Goal: Find specific page/section: Find specific page/section

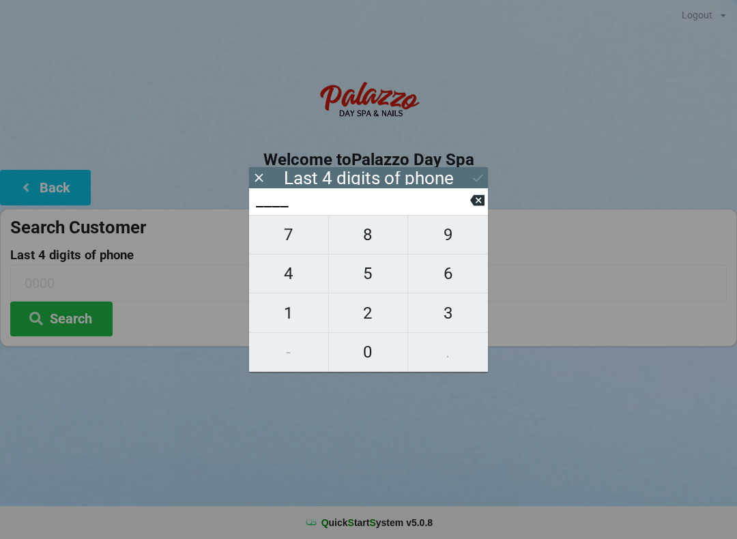
click at [369, 274] on span "5" at bounding box center [368, 273] width 79 height 29
type input "5___"
click at [382, 321] on span "2" at bounding box center [368, 313] width 79 height 29
type input "52__"
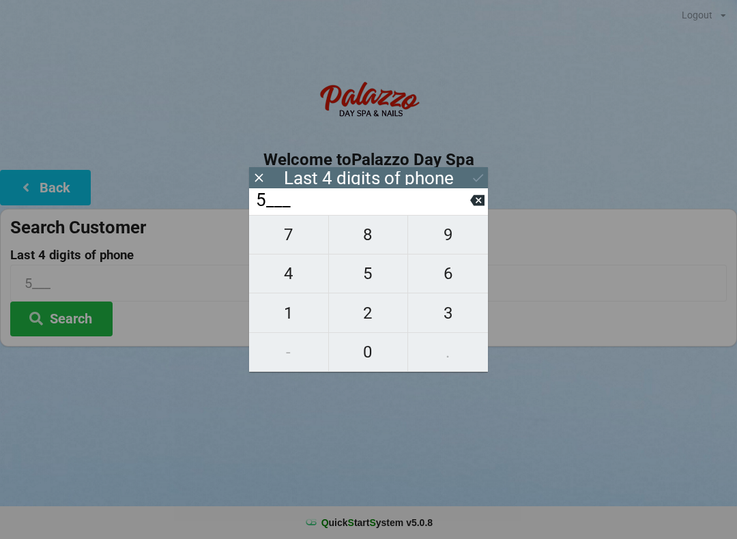
type input "52__"
click at [442, 324] on span "3" at bounding box center [448, 313] width 80 height 29
type input "523_"
click at [463, 239] on span "9" at bounding box center [448, 234] width 80 height 29
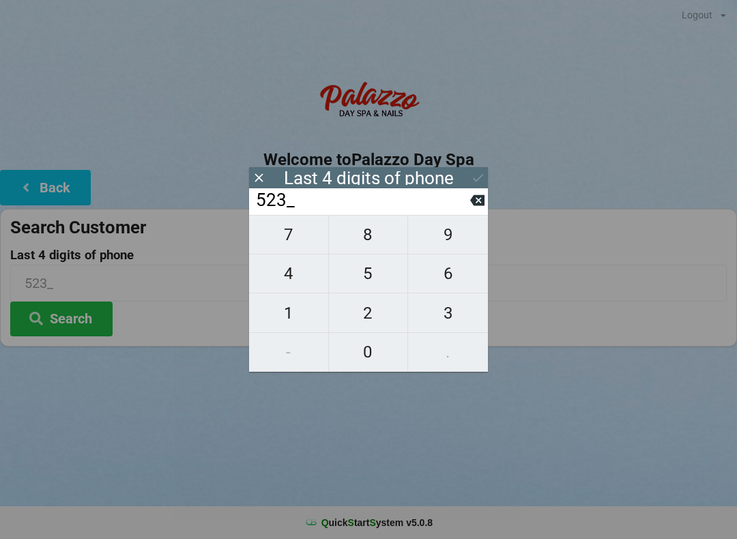
type input "5239"
click at [476, 176] on icon at bounding box center [478, 178] width 14 height 14
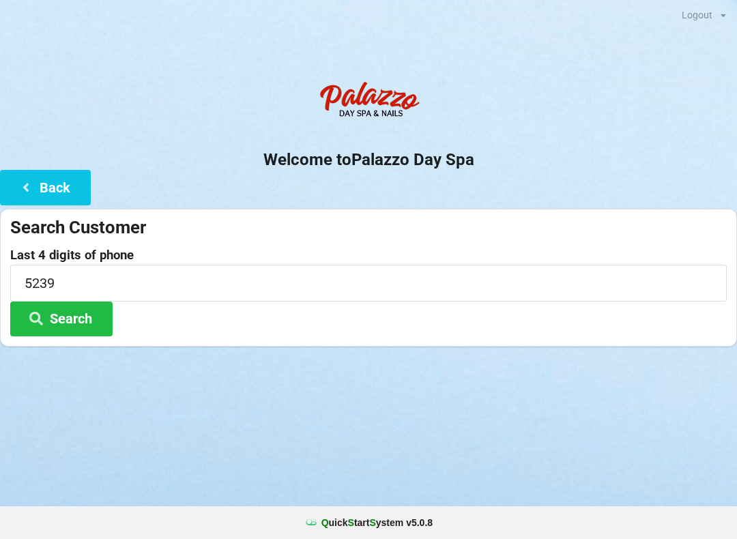
click at [88, 316] on button "Search" at bounding box center [61, 319] width 102 height 35
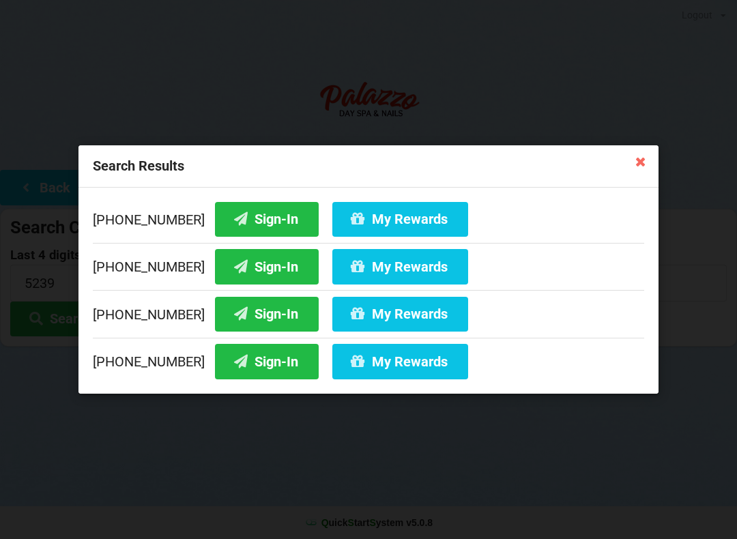
click at [383, 370] on button "My Rewards" at bounding box center [400, 361] width 136 height 35
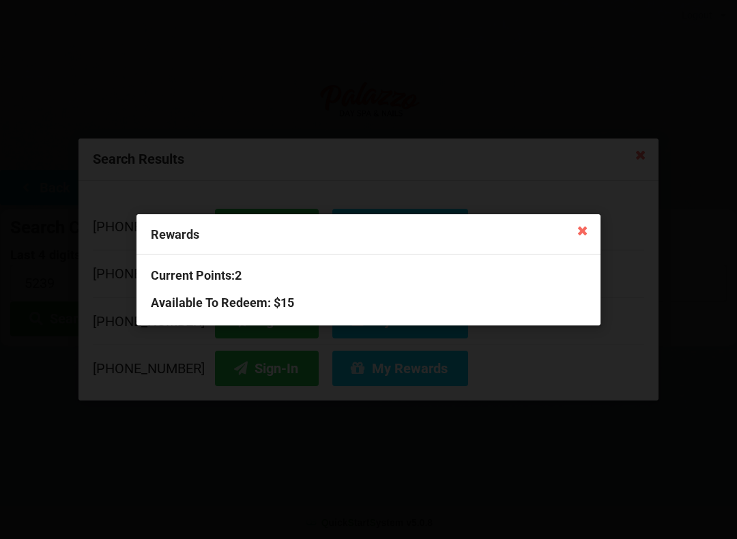
click at [584, 233] on icon at bounding box center [583, 230] width 22 height 22
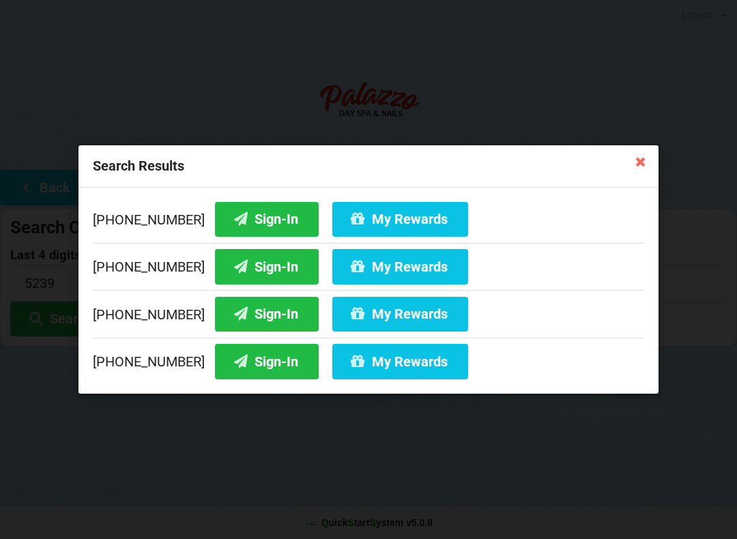
click at [248, 358] on button "Sign-In" at bounding box center [267, 361] width 104 height 35
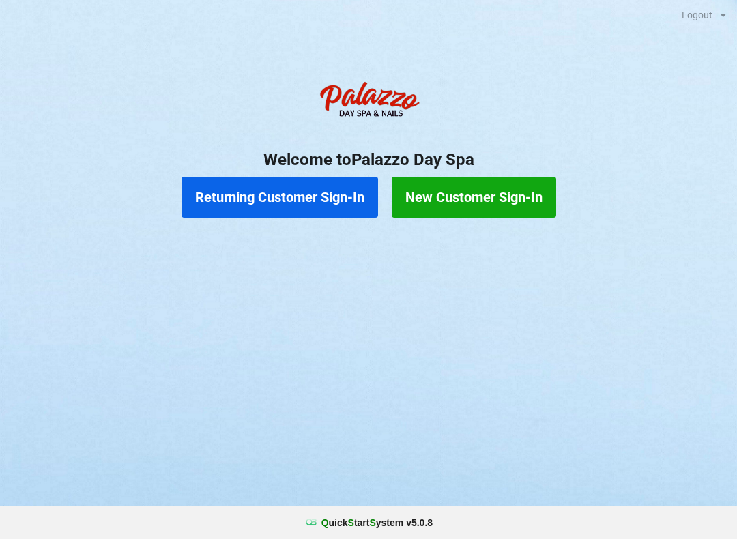
click at [304, 200] on button "Returning Customer Sign-In" at bounding box center [280, 197] width 197 height 41
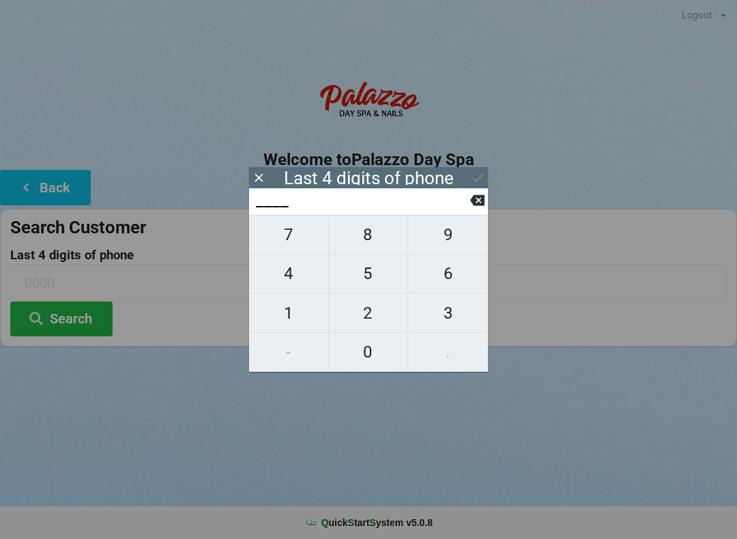
click at [437, 237] on span "9" at bounding box center [448, 234] width 80 height 29
type input "9___"
click at [284, 319] on span "1" at bounding box center [288, 313] width 79 height 29
type input "91__"
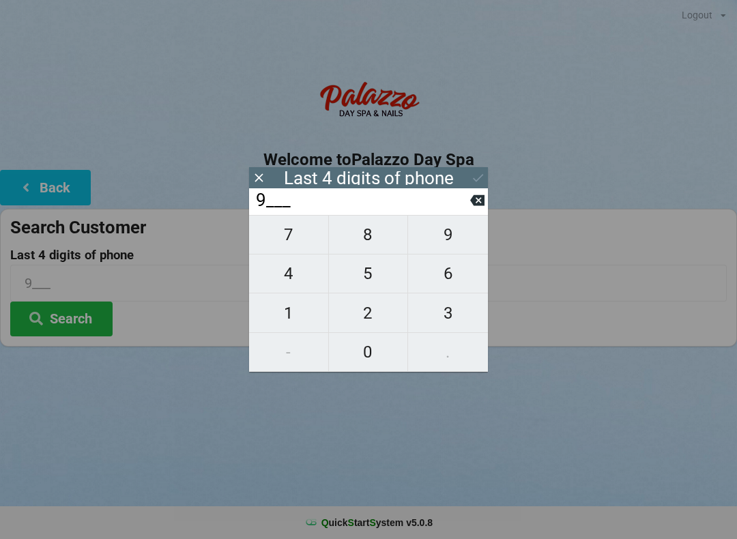
type input "91__"
click at [439, 270] on span "6" at bounding box center [448, 273] width 80 height 29
type input "916_"
click at [431, 316] on span "3" at bounding box center [448, 313] width 80 height 29
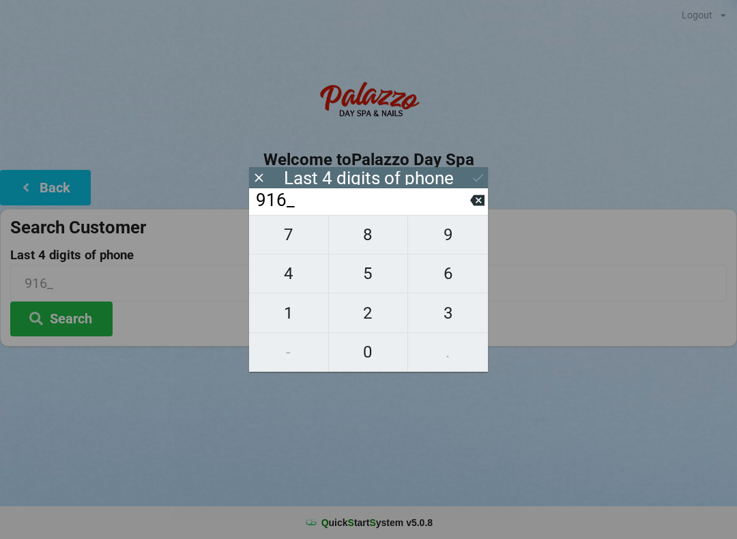
type input "9163"
click at [473, 175] on icon at bounding box center [478, 178] width 14 height 14
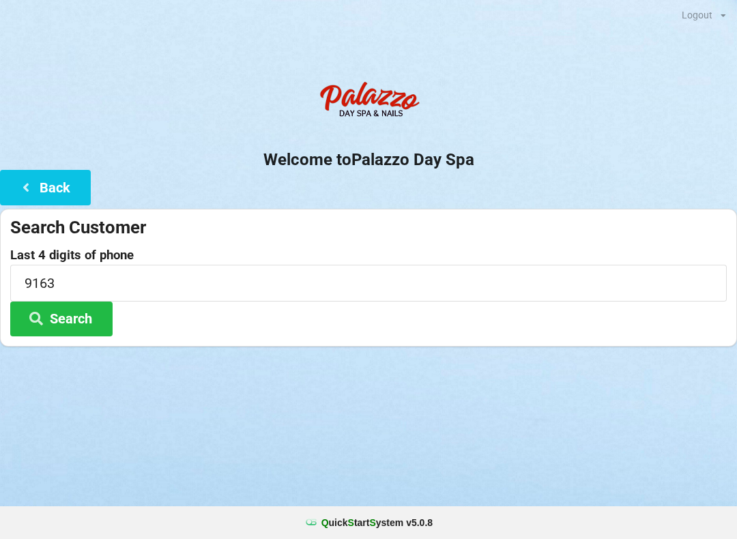
click at [70, 283] on input "9163" at bounding box center [368, 283] width 717 height 36
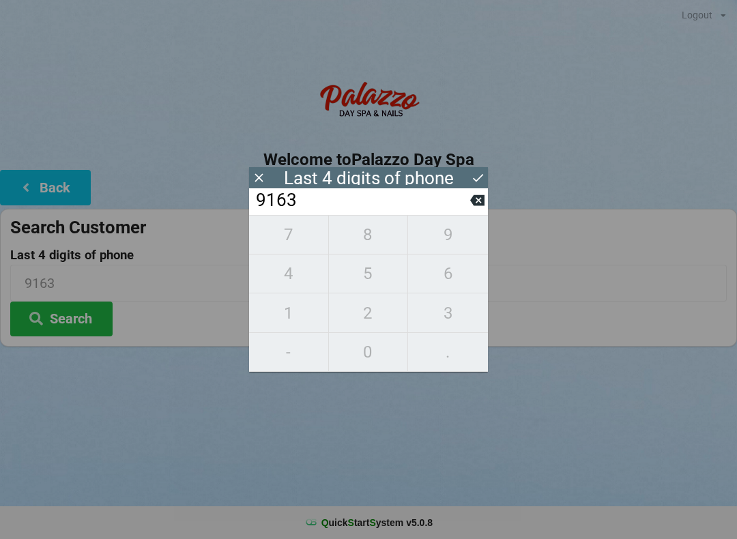
click at [83, 320] on button "Search" at bounding box center [61, 319] width 102 height 35
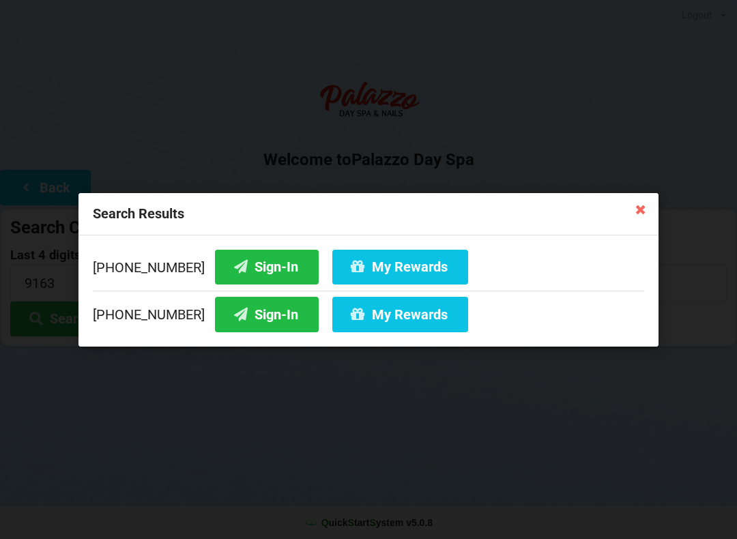
click at [248, 268] on button "Sign-In" at bounding box center [267, 266] width 104 height 35
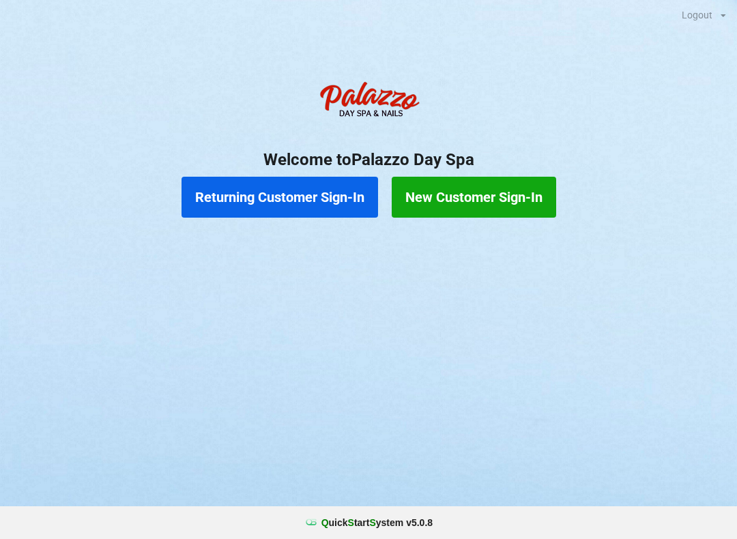
click at [296, 190] on button "Returning Customer Sign-In" at bounding box center [280, 197] width 197 height 41
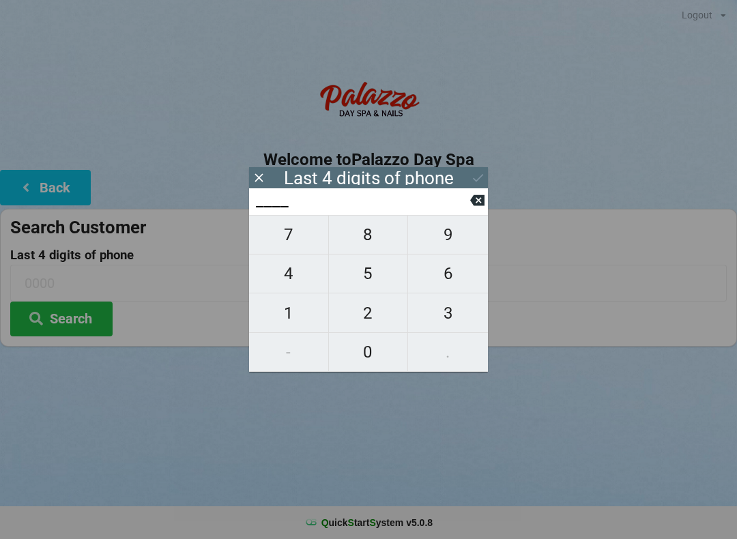
click at [305, 275] on span "4" at bounding box center [288, 273] width 79 height 29
type input "4___"
click at [373, 360] on span "0" at bounding box center [368, 352] width 79 height 29
type input "40__"
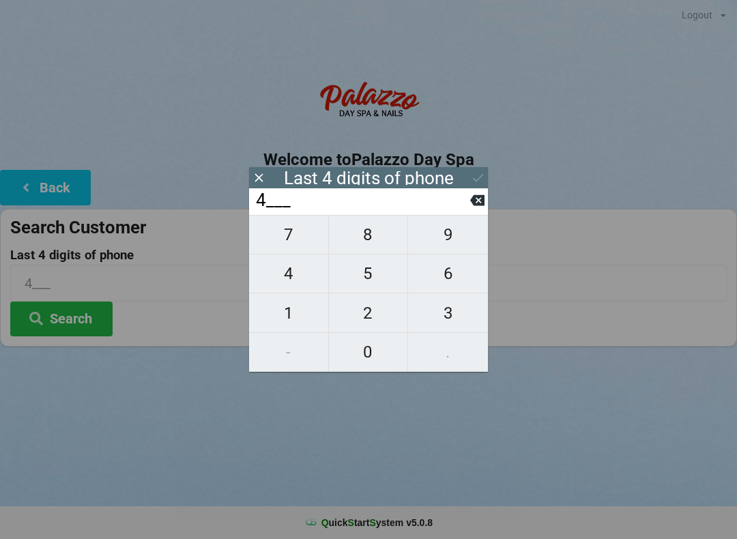
type input "40__"
click at [311, 237] on span "7" at bounding box center [288, 234] width 79 height 29
type input "407_"
click at [377, 232] on span "8" at bounding box center [368, 234] width 79 height 29
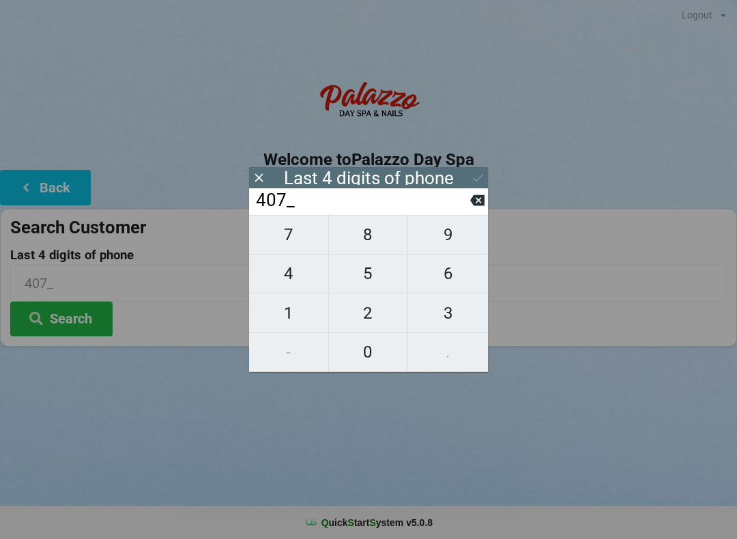
type input "4078"
click at [482, 206] on icon at bounding box center [477, 200] width 14 height 11
click at [384, 316] on span "2" at bounding box center [368, 313] width 79 height 29
type input "4072"
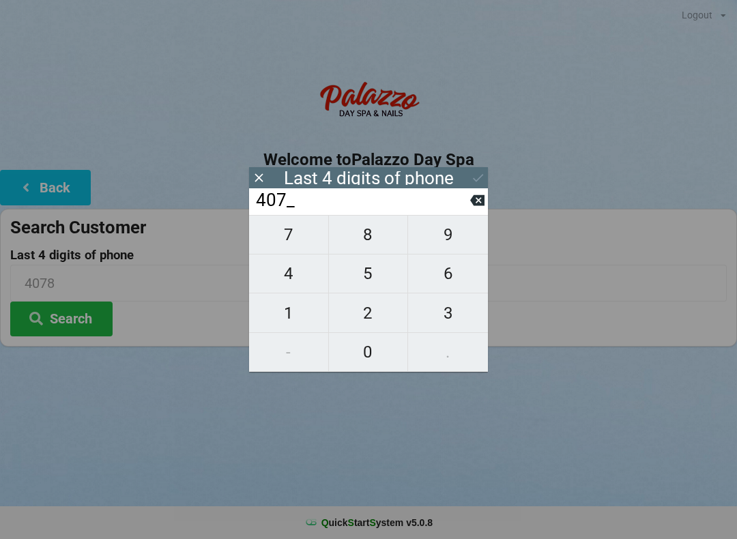
type input "4072"
click at [378, 362] on div "7 8 9 4 5 6 1 2 3 - 0 ." at bounding box center [368, 293] width 239 height 157
click at [453, 254] on div "7 8 9 4 5 6 1 2 3 - 0 ." at bounding box center [368, 293] width 239 height 157
click at [478, 206] on icon at bounding box center [477, 200] width 14 height 11
click at [463, 212] on input "407_" at bounding box center [363, 201] width 216 height 22
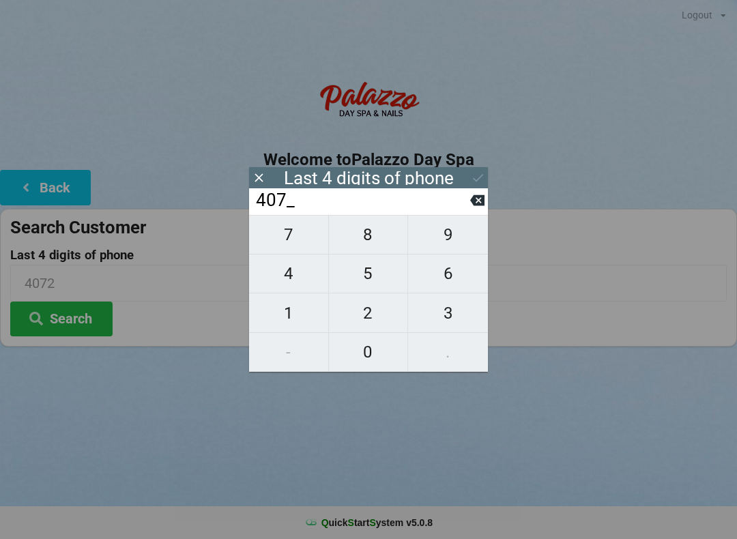
click at [468, 212] on input "407_" at bounding box center [363, 201] width 216 height 22
click at [466, 212] on input "407_" at bounding box center [363, 201] width 216 height 22
click at [474, 206] on icon at bounding box center [477, 200] width 14 height 11
click at [478, 206] on icon at bounding box center [477, 200] width 14 height 11
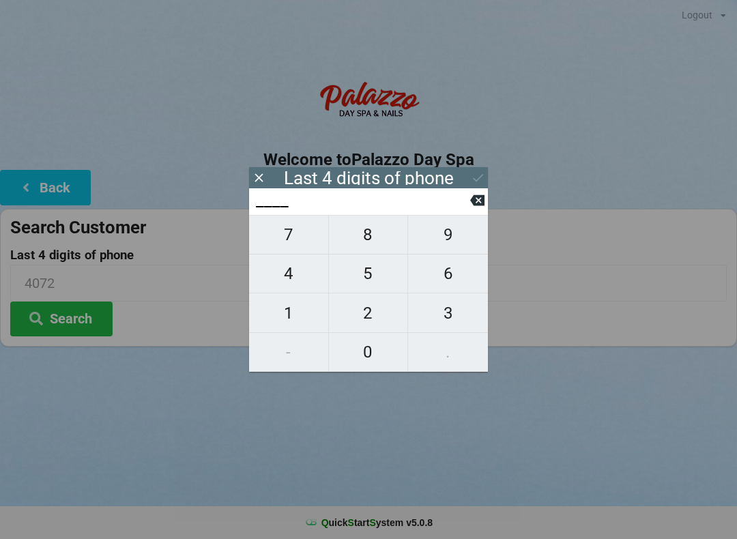
click at [306, 279] on span "4" at bounding box center [288, 273] width 79 height 29
type input "4___"
click at [453, 242] on span "9" at bounding box center [448, 234] width 80 height 29
type input "49__"
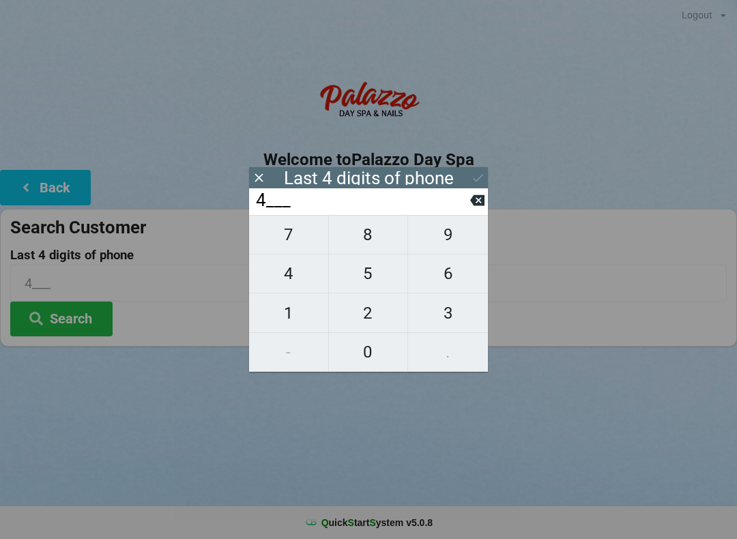
type input "49__"
click at [461, 278] on span "6" at bounding box center [448, 273] width 80 height 29
type input "496_"
click at [304, 246] on span "7" at bounding box center [288, 234] width 79 height 29
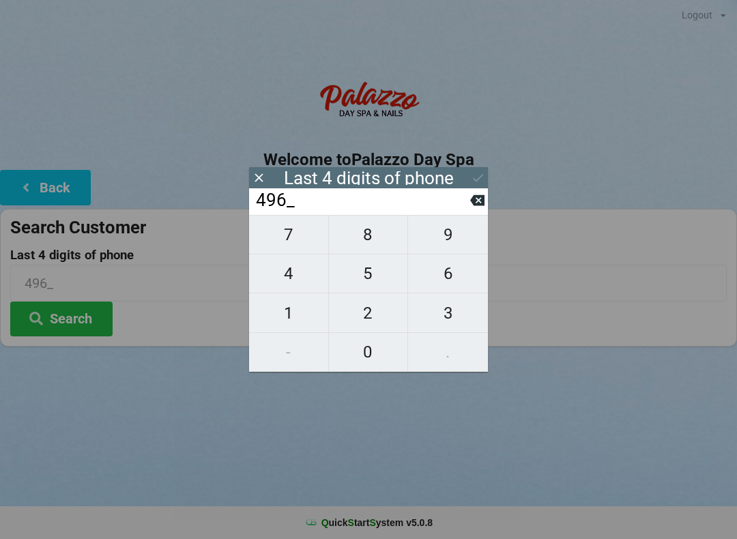
type input "4967"
click at [482, 178] on icon at bounding box center [478, 178] width 14 height 14
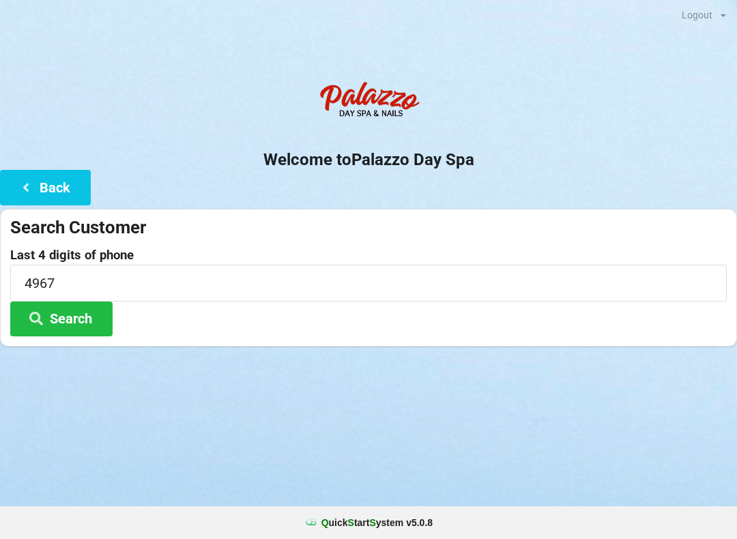
click at [75, 321] on button "Search" at bounding box center [61, 319] width 102 height 35
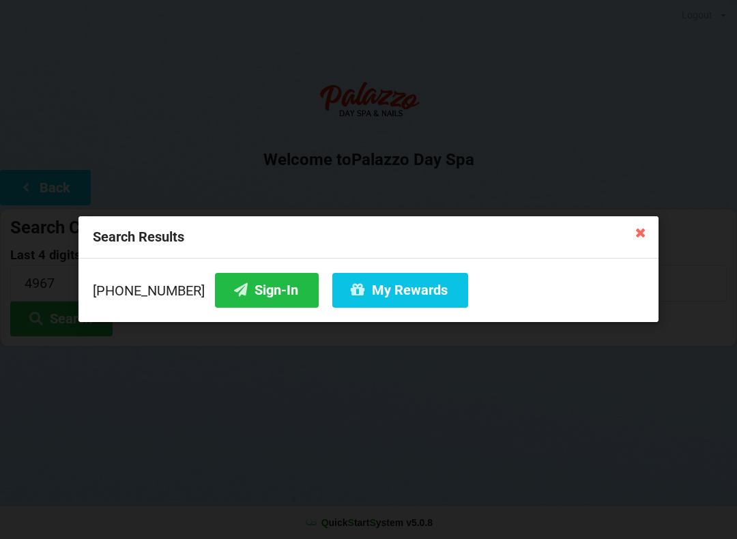
click at [256, 302] on button "Sign-In" at bounding box center [267, 290] width 104 height 35
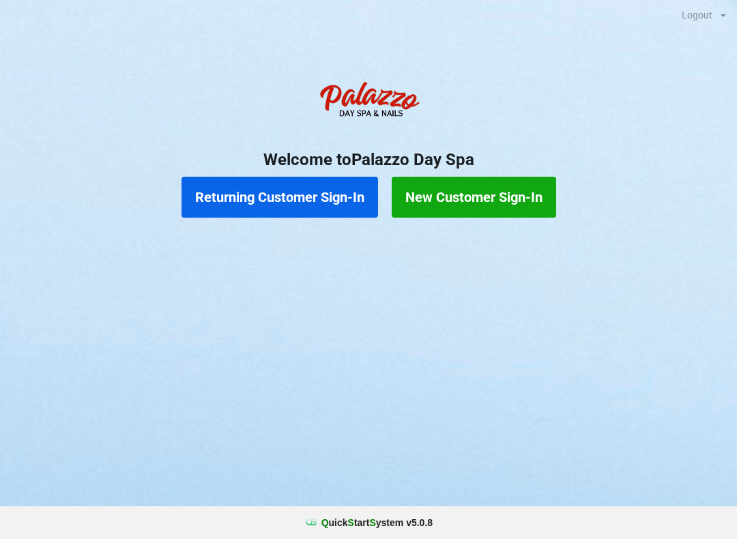
click at [470, 423] on div "Logout Logout Sign-In Welcome to Palazzo Day Spa Returning Customer Sign-In New…" at bounding box center [368, 269] width 737 height 539
click at [304, 199] on button "Returning Customer Sign-In" at bounding box center [280, 197] width 197 height 41
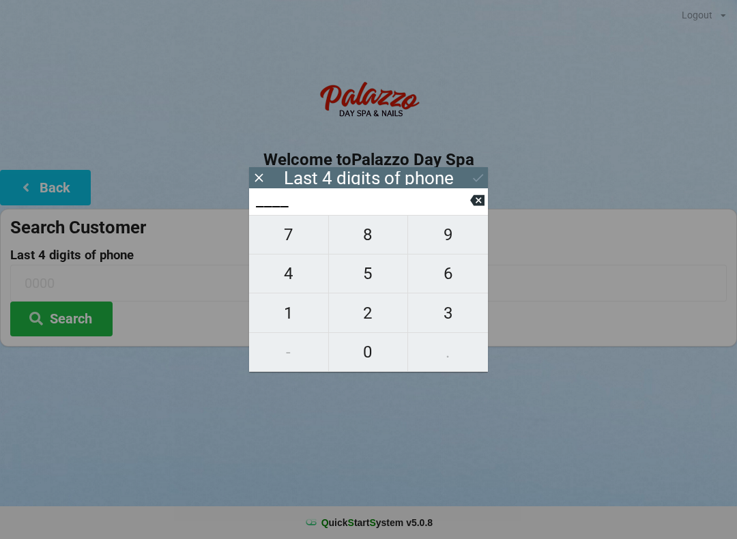
click at [292, 278] on span "4" at bounding box center [288, 273] width 79 height 29
type input "4___"
click at [297, 249] on span "7" at bounding box center [288, 234] width 79 height 29
type input "47__"
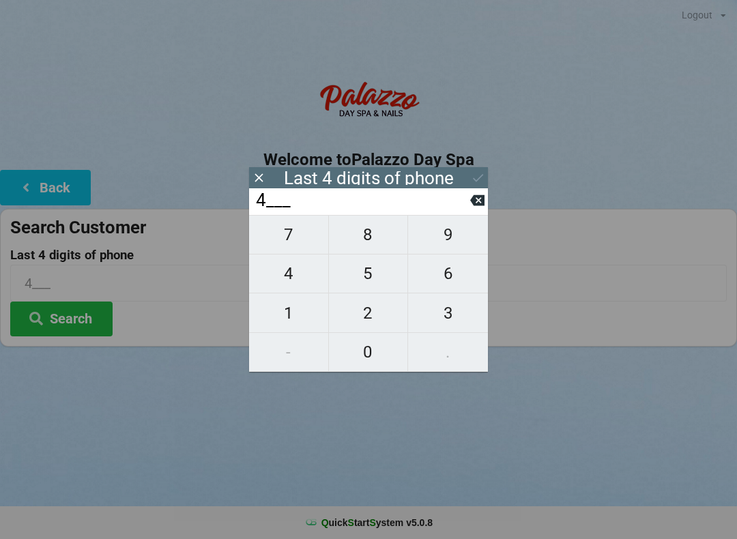
type input "47__"
click at [450, 249] on span "9" at bounding box center [448, 234] width 80 height 29
type input "479_"
click at [373, 325] on span "2" at bounding box center [368, 313] width 79 height 29
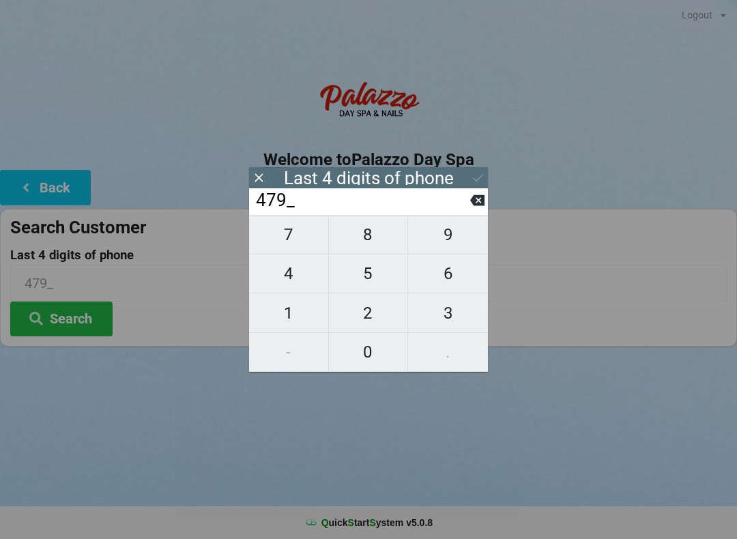
type input "4792"
click at [453, 244] on div "7 8 9 4 5 6 1 2 3 - 0 ." at bounding box center [368, 293] width 239 height 157
click at [456, 285] on div "7 8 9 4 5 6 1 2 3 - 0 ." at bounding box center [368, 293] width 239 height 157
click at [296, 326] on div "7 8 9 4 5 6 1 2 3 - 0 ." at bounding box center [368, 293] width 239 height 157
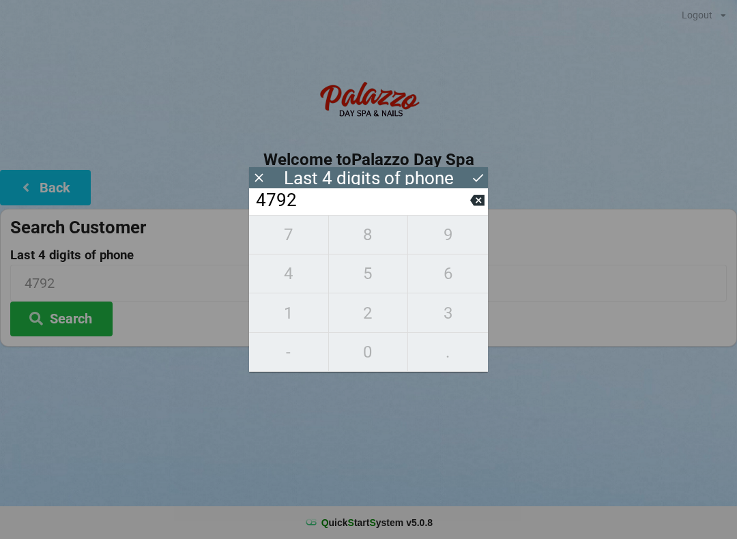
click at [374, 283] on div "7 8 9 4 5 6 1 2 3 - 0 ." at bounding box center [368, 293] width 239 height 157
click at [285, 251] on div "7 8 9 4 5 6 1 2 3 - 0 ." at bounding box center [368, 293] width 239 height 157
click at [474, 208] on icon at bounding box center [477, 200] width 14 height 14
type input "479_"
click at [467, 212] on input "479_" at bounding box center [363, 201] width 216 height 22
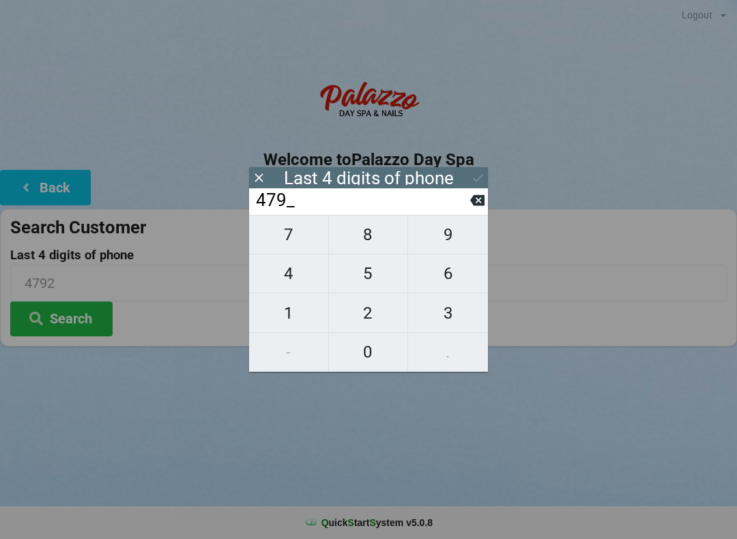
click at [457, 212] on input "479_" at bounding box center [363, 201] width 216 height 22
click at [456, 212] on input "479_" at bounding box center [363, 201] width 216 height 22
click at [457, 212] on input "479_" at bounding box center [363, 201] width 216 height 22
click at [459, 212] on input "479_" at bounding box center [363, 201] width 216 height 22
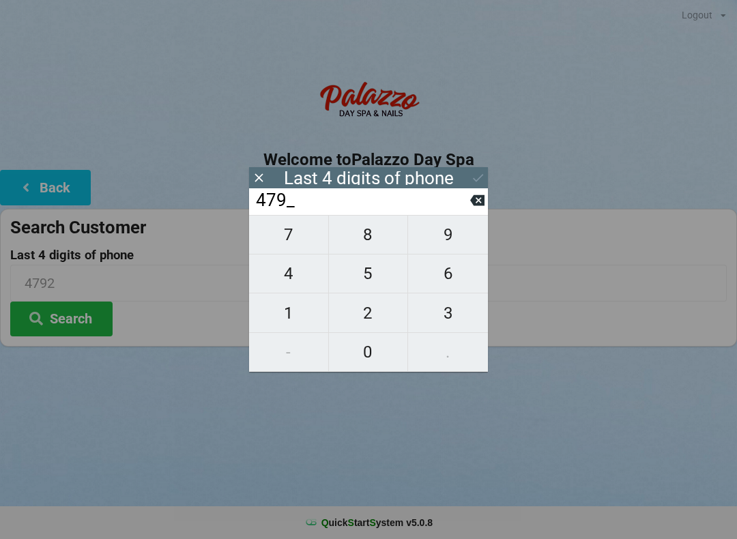
click at [461, 212] on input "479_" at bounding box center [363, 201] width 216 height 22
click at [465, 212] on input "479_" at bounding box center [363, 201] width 216 height 22
click at [459, 212] on input "479_" at bounding box center [363, 201] width 216 height 22
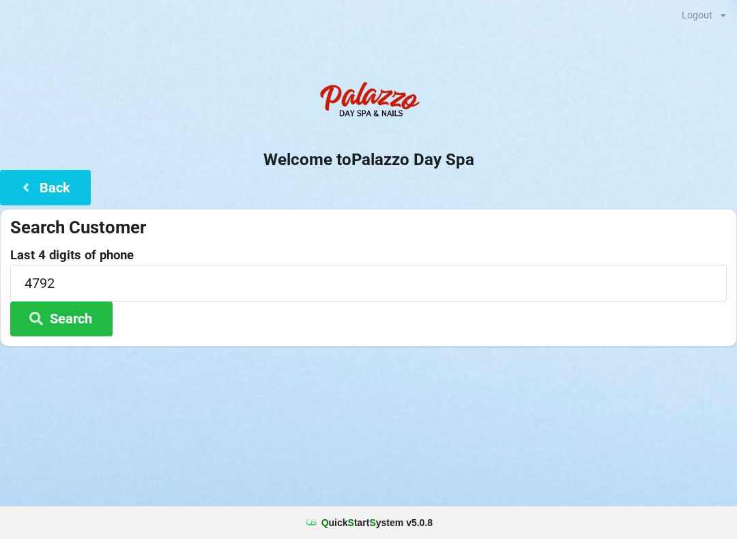
click at [48, 192] on button "Back" at bounding box center [45, 187] width 91 height 35
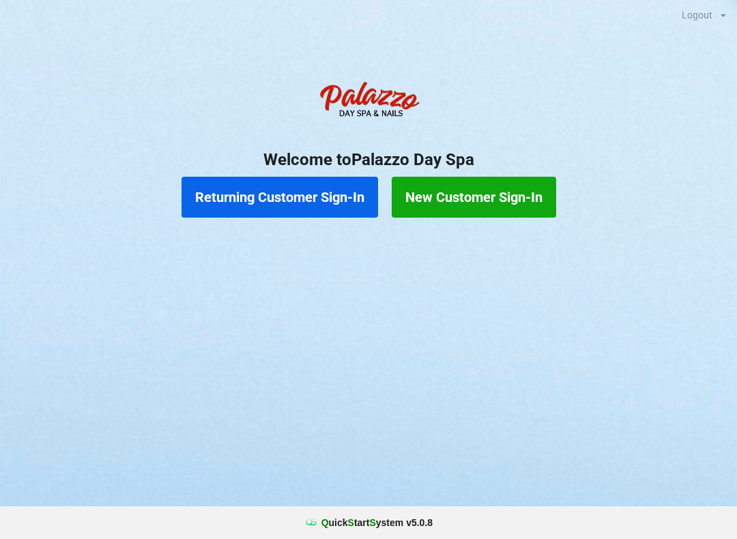
click at [319, 212] on button "Returning Customer Sign-In" at bounding box center [280, 197] width 197 height 41
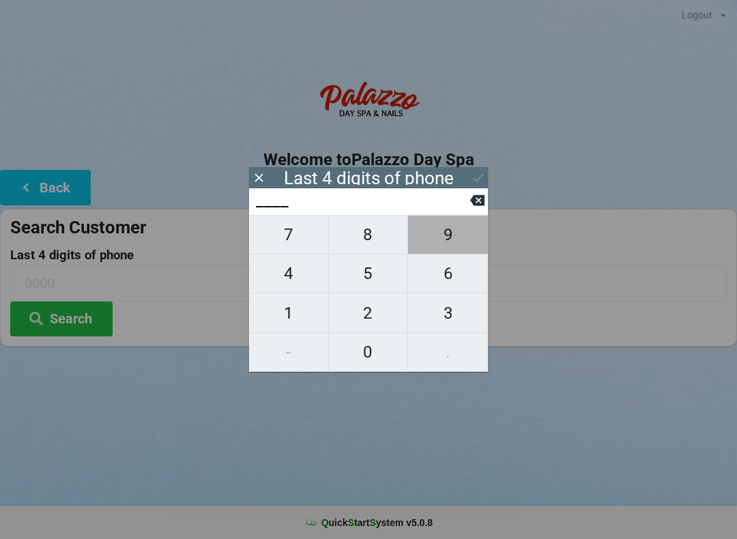
click at [459, 245] on span "9" at bounding box center [448, 234] width 80 height 29
type input "9___"
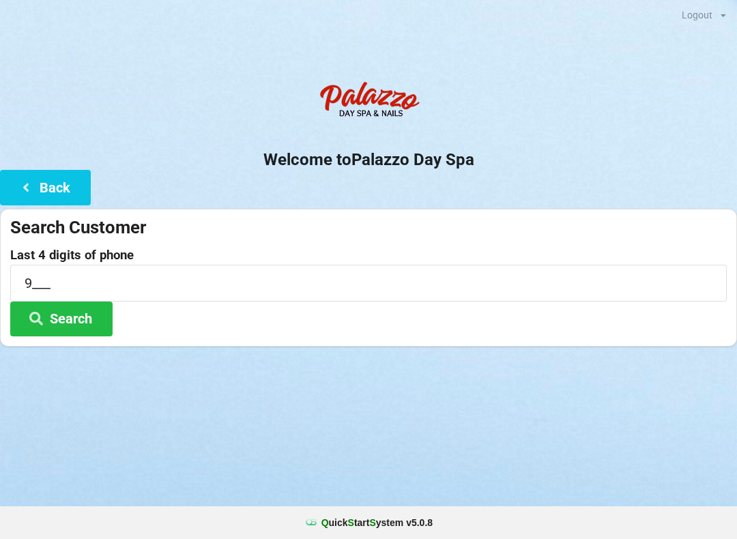
click at [493, 216] on div "Search Customer" at bounding box center [368, 227] width 717 height 23
click at [55, 195] on button "Back" at bounding box center [45, 187] width 91 height 35
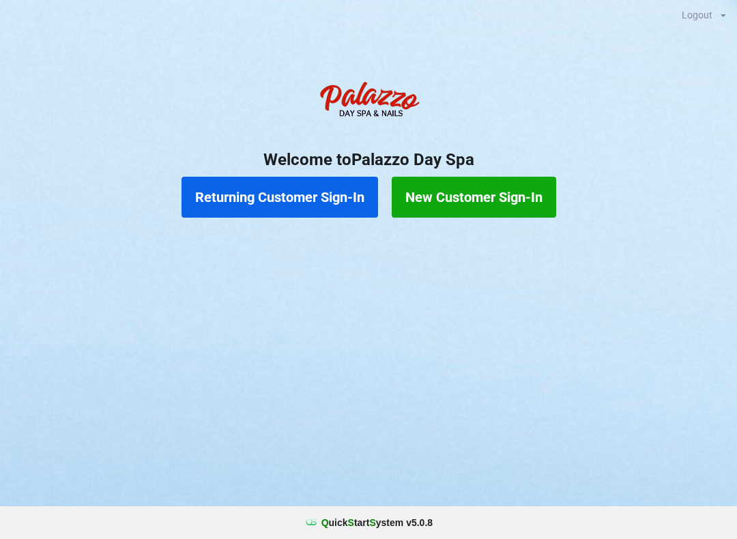
click at [304, 213] on button "Returning Customer Sign-In" at bounding box center [280, 197] width 197 height 41
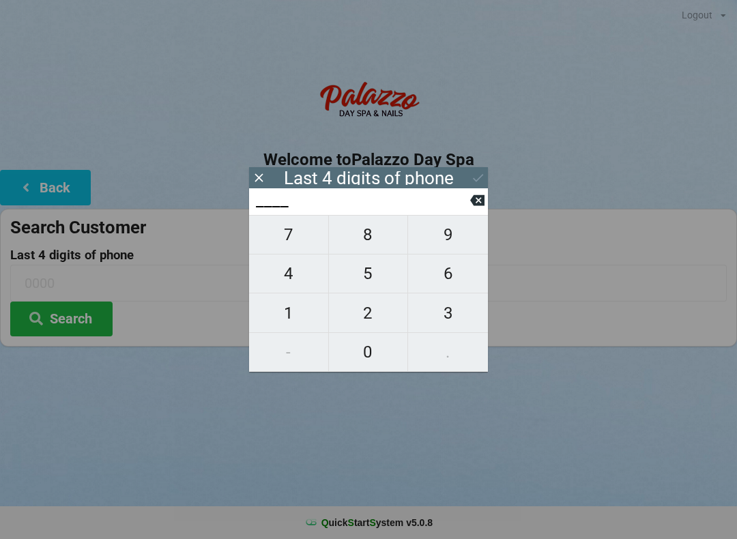
click at [67, 186] on button "Back" at bounding box center [45, 187] width 91 height 35
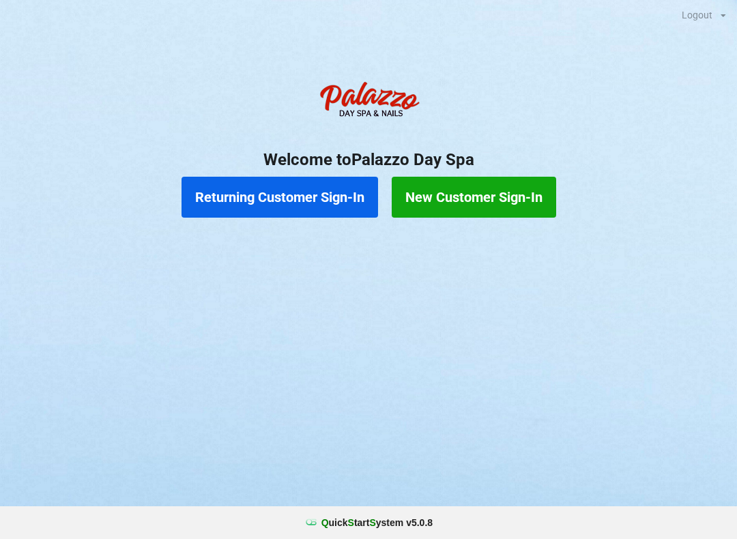
click at [276, 205] on button "Returning Customer Sign-In" at bounding box center [280, 197] width 197 height 41
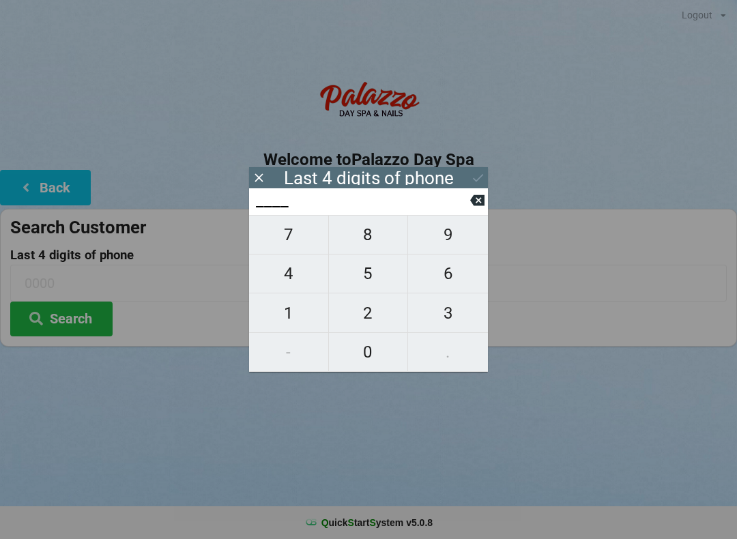
click at [446, 285] on span "6" at bounding box center [448, 273] width 80 height 29
type input "6___"
click at [280, 321] on span "1" at bounding box center [288, 313] width 79 height 29
type input "61__"
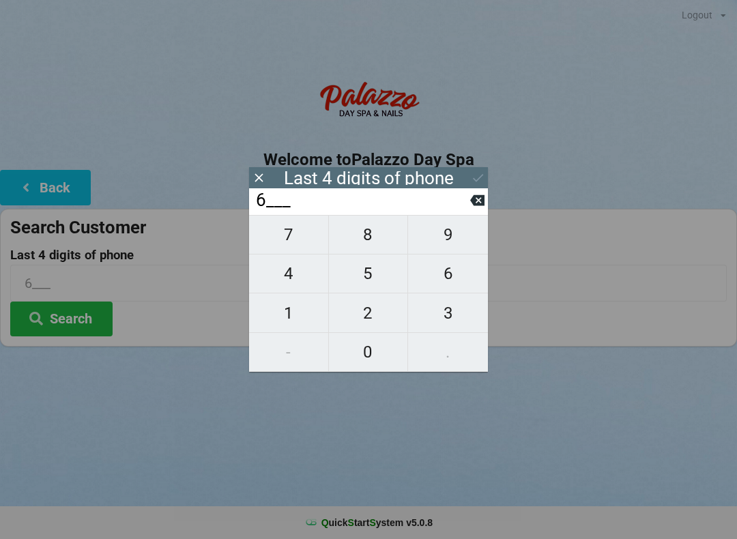
type input "61__"
click at [361, 282] on span "5" at bounding box center [368, 273] width 79 height 29
type input "615_"
click at [283, 245] on span "7" at bounding box center [288, 234] width 79 height 29
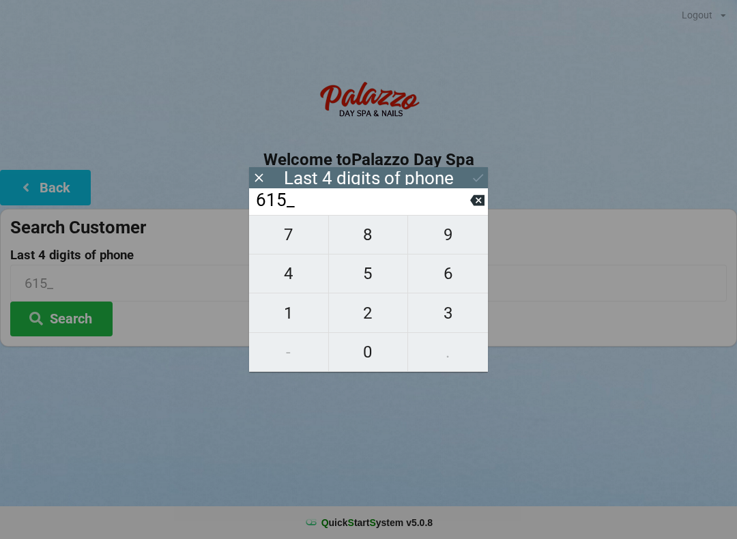
type input "6157"
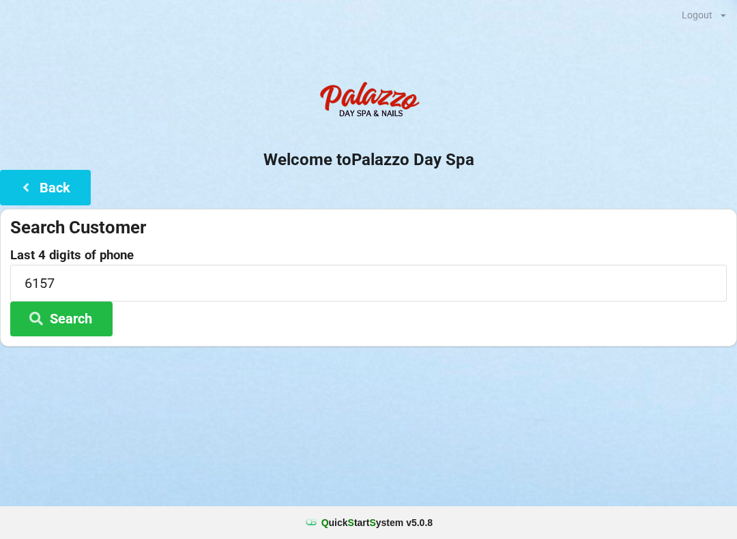
click at [62, 323] on button "Search" at bounding box center [61, 319] width 102 height 35
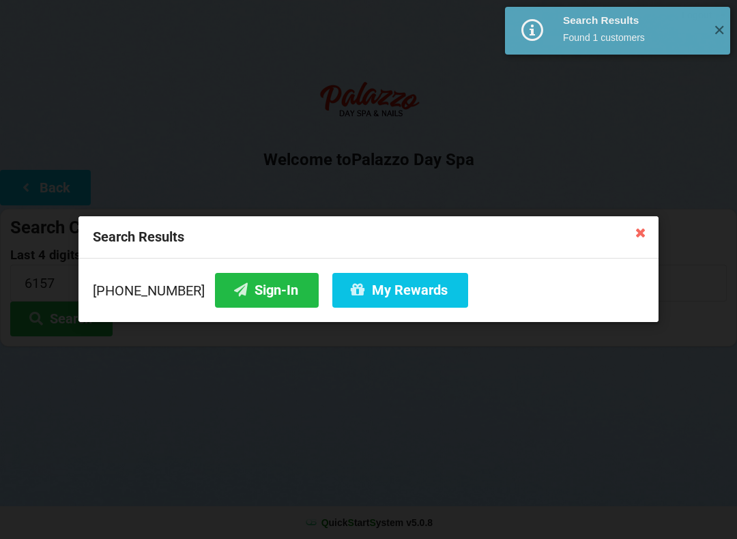
click at [239, 298] on button "Sign-In" at bounding box center [267, 290] width 104 height 35
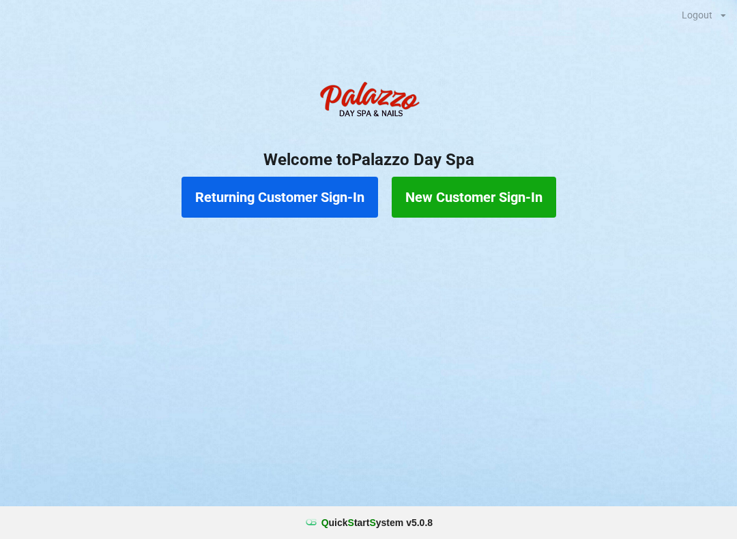
click at [301, 210] on button "Returning Customer Sign-In" at bounding box center [280, 197] width 197 height 41
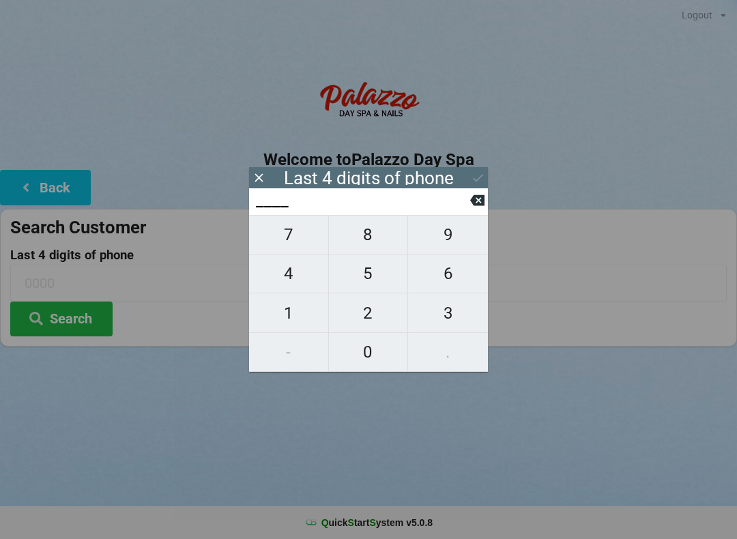
click at [296, 279] on span "4" at bounding box center [288, 273] width 79 height 29
type input "4___"
click at [454, 241] on span "9" at bounding box center [448, 234] width 80 height 29
type input "49__"
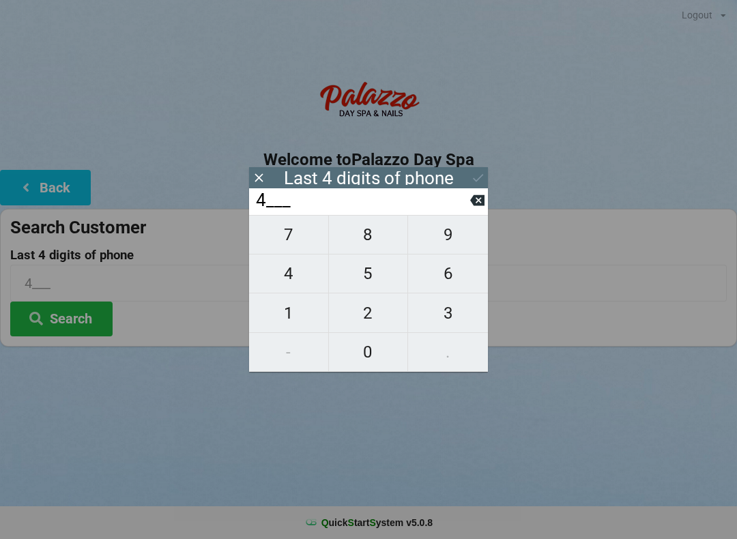
type input "49__"
click at [375, 328] on span "2" at bounding box center [368, 313] width 79 height 29
type input "492_"
click at [296, 282] on span "4" at bounding box center [288, 273] width 79 height 29
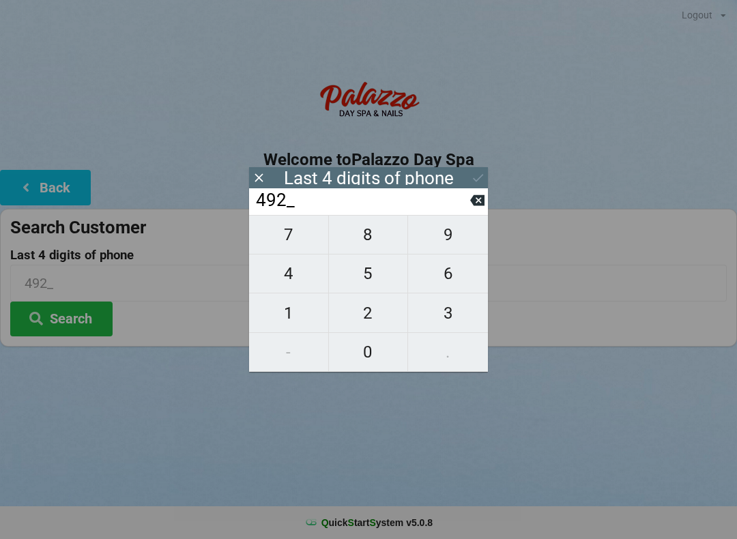
type input "4924"
click at [70, 319] on button "Search" at bounding box center [61, 319] width 102 height 35
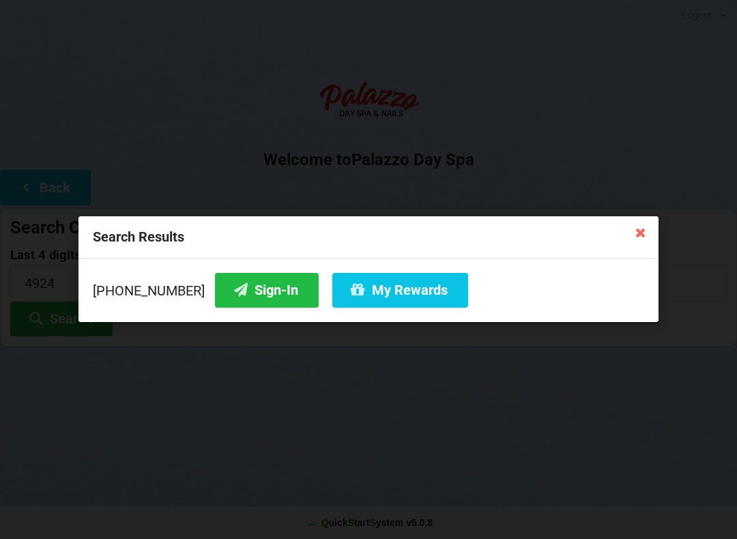
click at [263, 302] on button "Sign-In" at bounding box center [267, 290] width 104 height 35
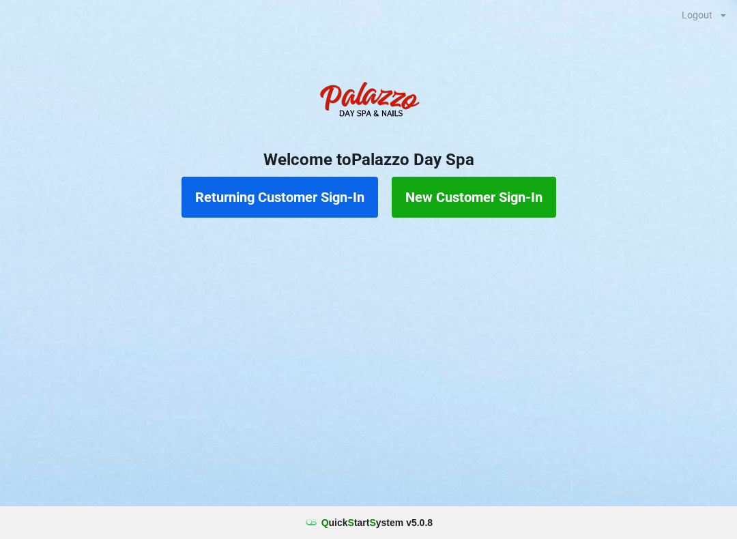
click at [306, 200] on button "Returning Customer Sign-In" at bounding box center [280, 197] width 197 height 41
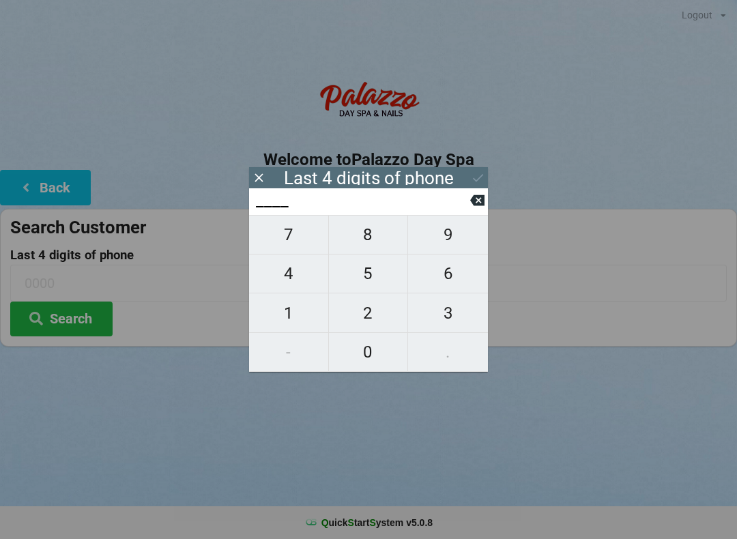
click at [294, 279] on span "4" at bounding box center [288, 273] width 79 height 29
type input "4___"
click at [457, 238] on span "9" at bounding box center [448, 234] width 80 height 29
type input "49__"
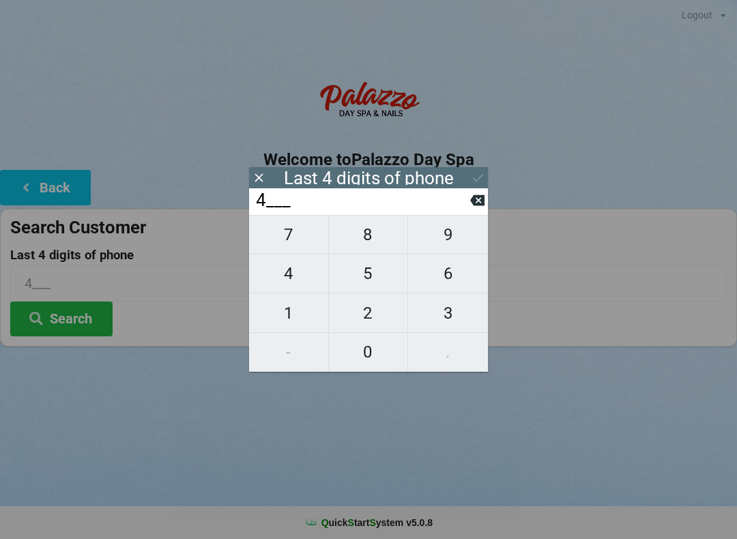
type input "49__"
click at [364, 316] on span "2" at bounding box center [368, 313] width 79 height 29
type input "492_"
click at [298, 285] on span "4" at bounding box center [288, 273] width 79 height 29
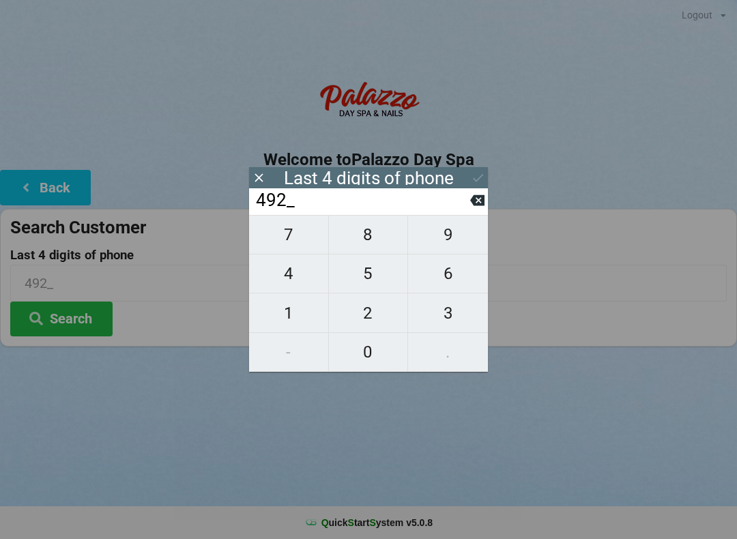
type input "4924"
click at [480, 179] on icon at bounding box center [478, 178] width 14 height 14
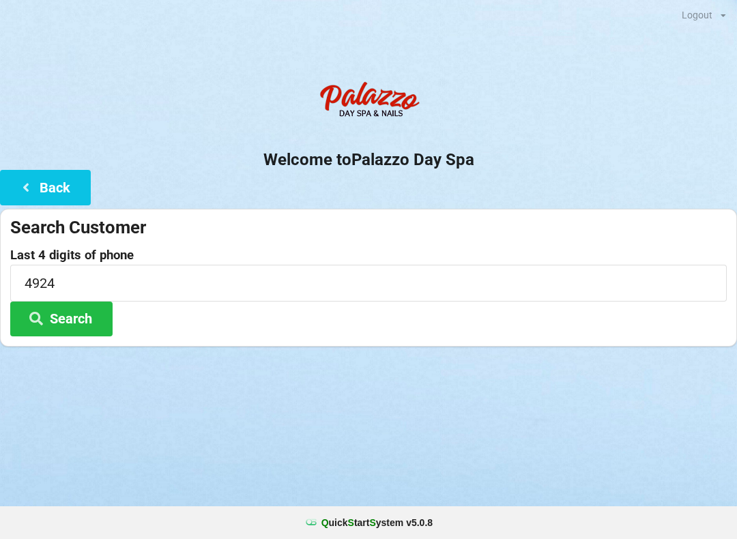
click at [76, 319] on button "Search" at bounding box center [61, 319] width 102 height 35
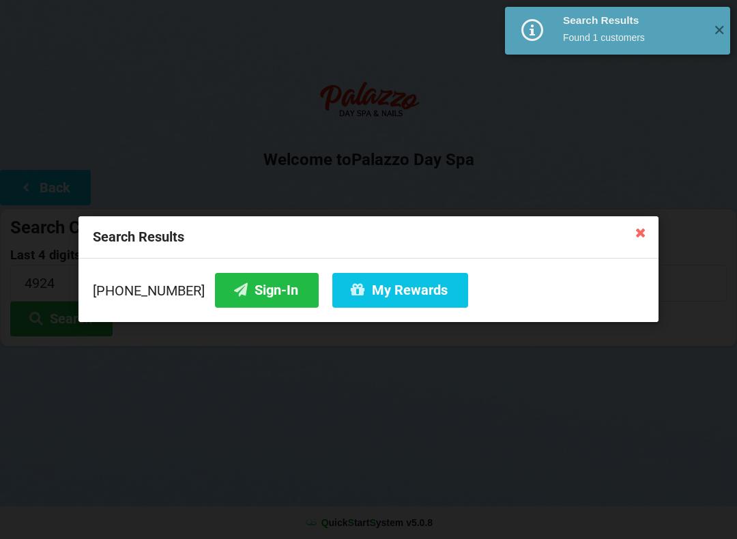
click at [411, 295] on button "My Rewards" at bounding box center [400, 290] width 136 height 35
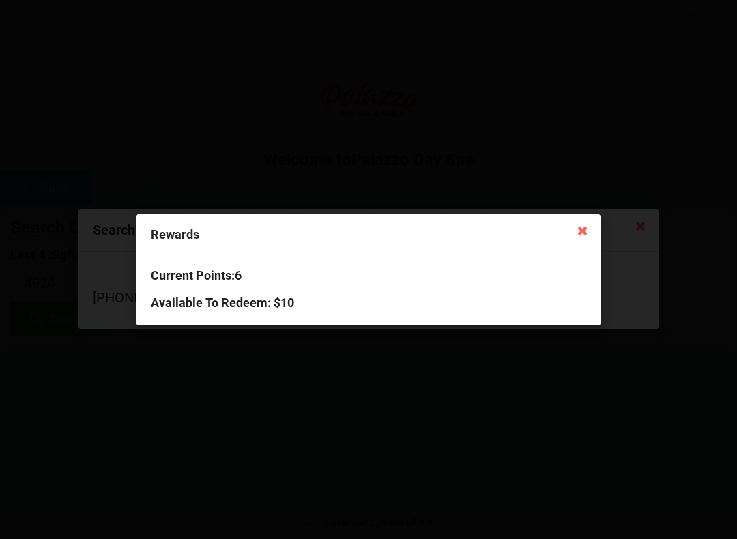
click at [276, 302] on h3 "Available To Redeem : $10" at bounding box center [368, 303] width 435 height 16
click at [587, 239] on icon at bounding box center [583, 230] width 22 height 22
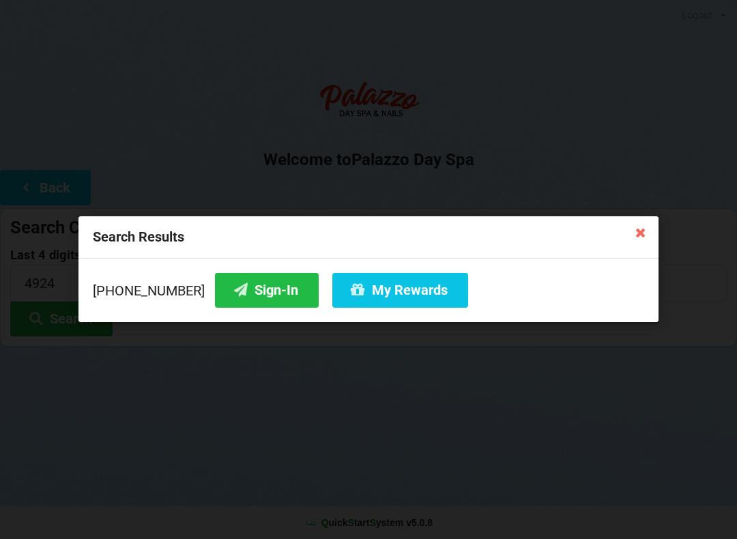
click at [394, 289] on button "My Rewards" at bounding box center [400, 290] width 136 height 35
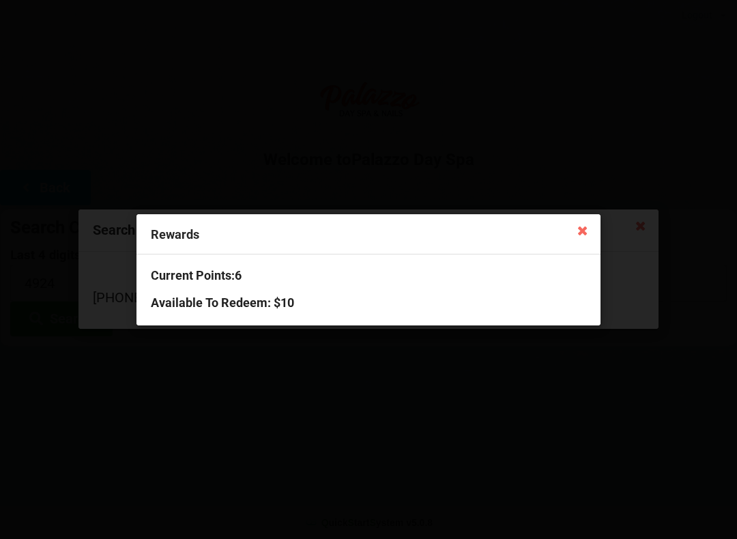
click at [454, 379] on div "Rewards Current Points: 6 Available To Redeem : $10" at bounding box center [368, 269] width 737 height 539
click at [586, 240] on icon at bounding box center [583, 230] width 22 height 22
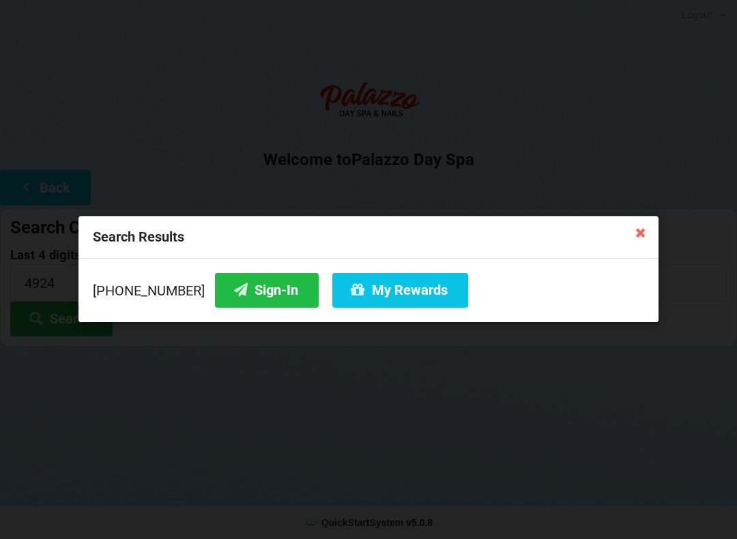
click at [259, 294] on button "Sign-In" at bounding box center [267, 290] width 104 height 35
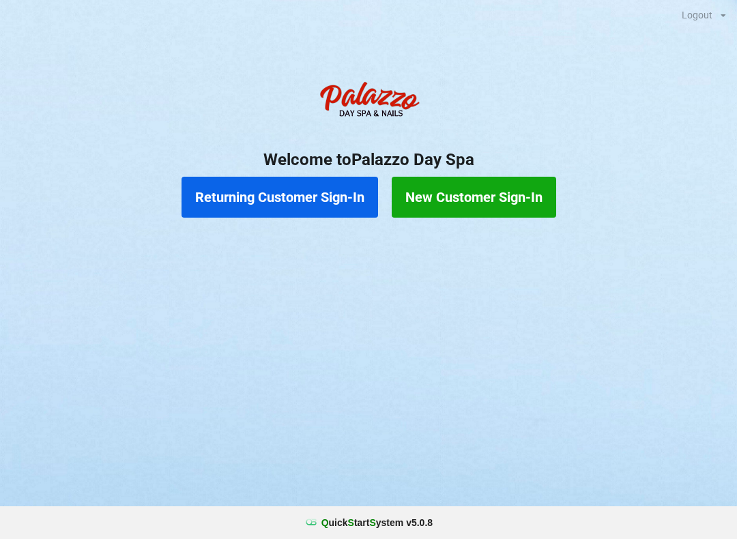
click at [316, 190] on button "Returning Customer Sign-In" at bounding box center [280, 197] width 197 height 41
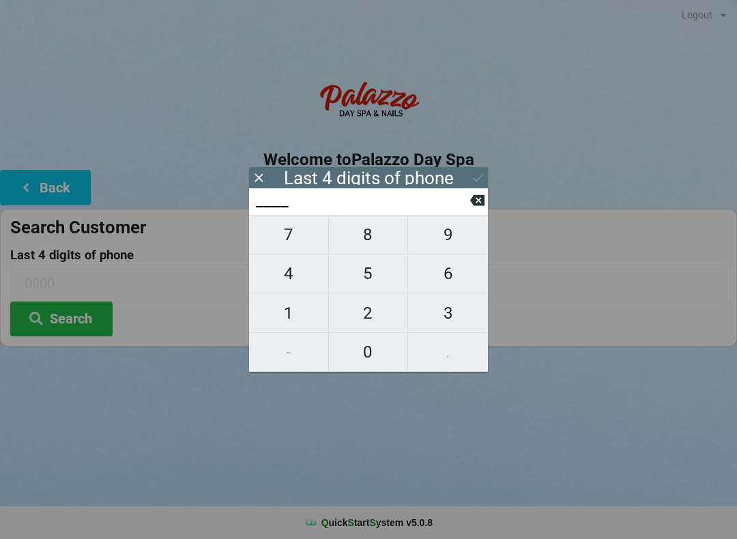
click at [297, 278] on span "4" at bounding box center [288, 273] width 79 height 29
type input "4___"
click at [483, 202] on icon at bounding box center [477, 200] width 14 height 11
click at [453, 321] on span "3" at bounding box center [448, 313] width 80 height 29
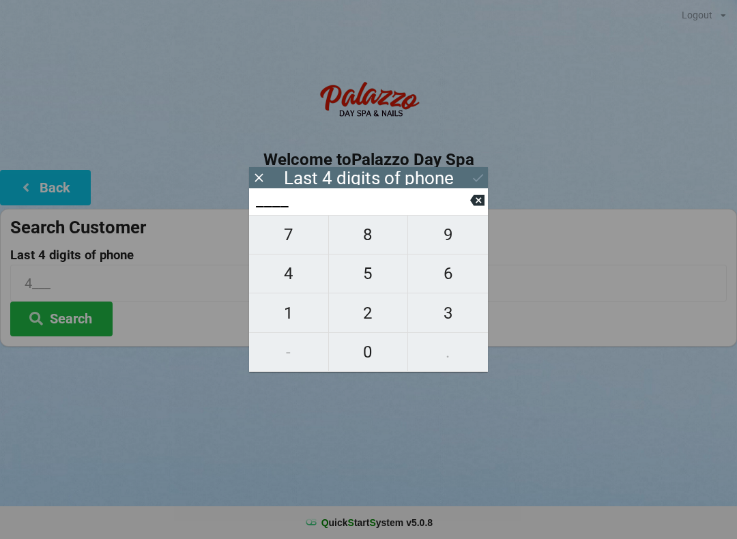
type input "3___"
click at [303, 277] on span "4" at bounding box center [288, 273] width 79 height 29
type input "34__"
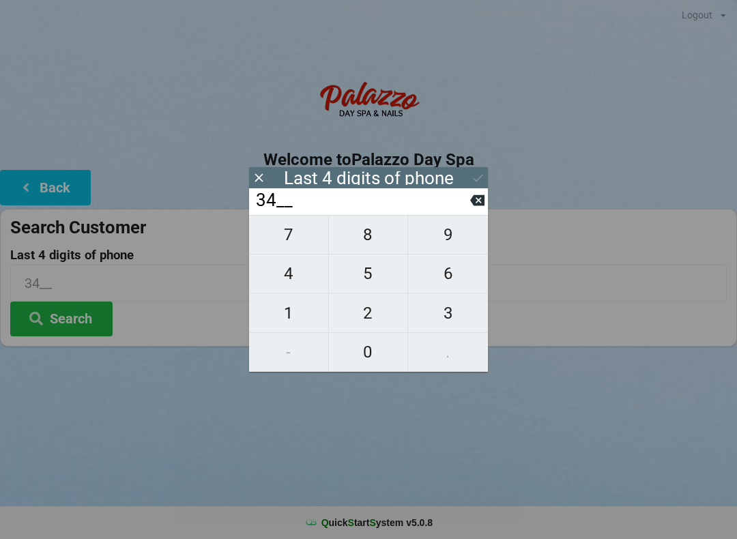
click at [367, 356] on span "0" at bounding box center [368, 352] width 79 height 29
type input "340_"
click at [378, 356] on span "0" at bounding box center [368, 352] width 79 height 29
type input "3400"
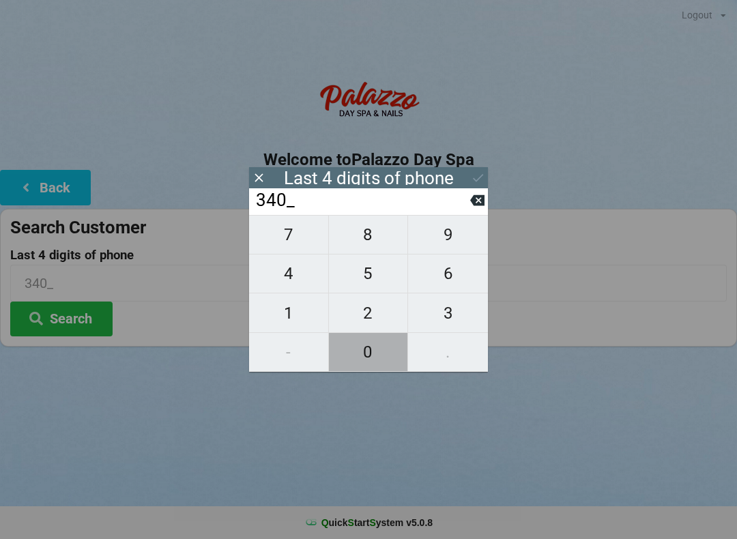
type input "3400"
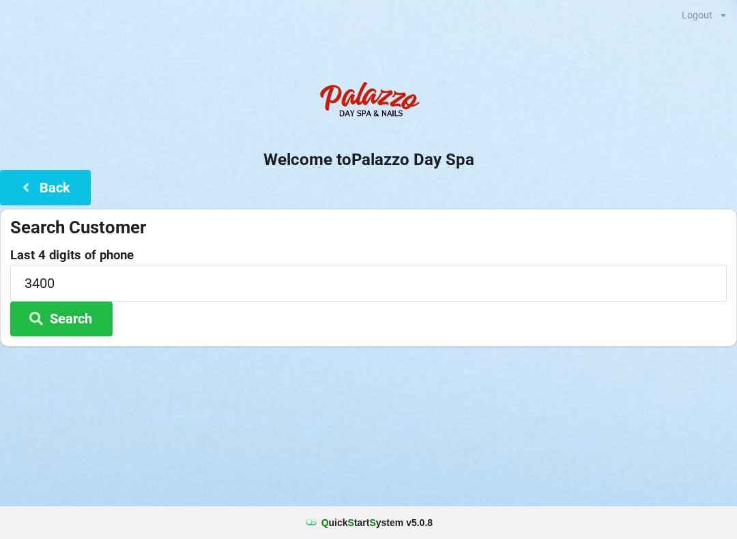
click at [76, 327] on button "Search" at bounding box center [61, 319] width 102 height 35
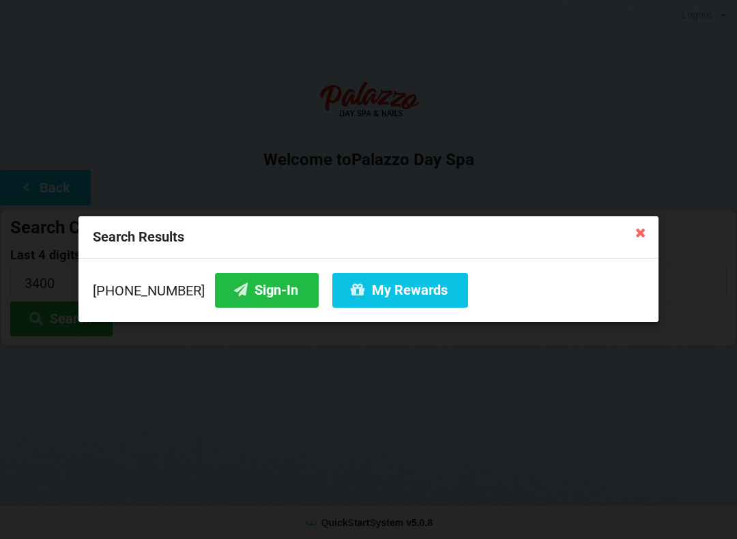
click at [642, 242] on icon at bounding box center [641, 232] width 22 height 22
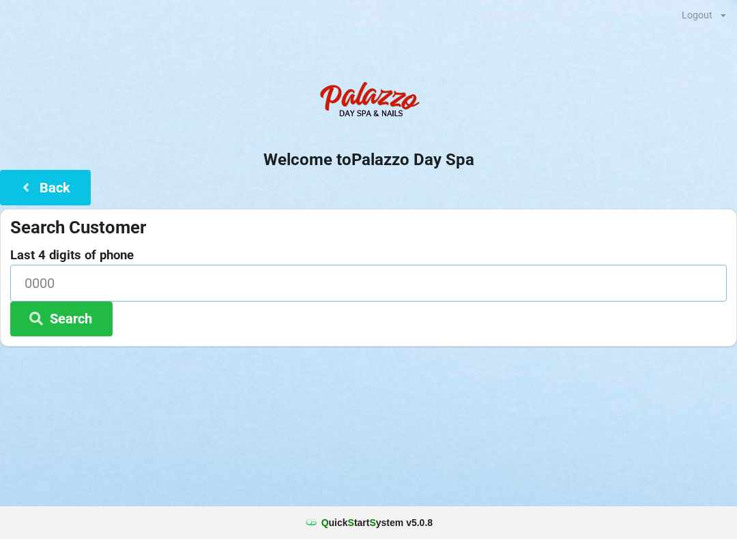
click at [75, 285] on input at bounding box center [368, 283] width 717 height 36
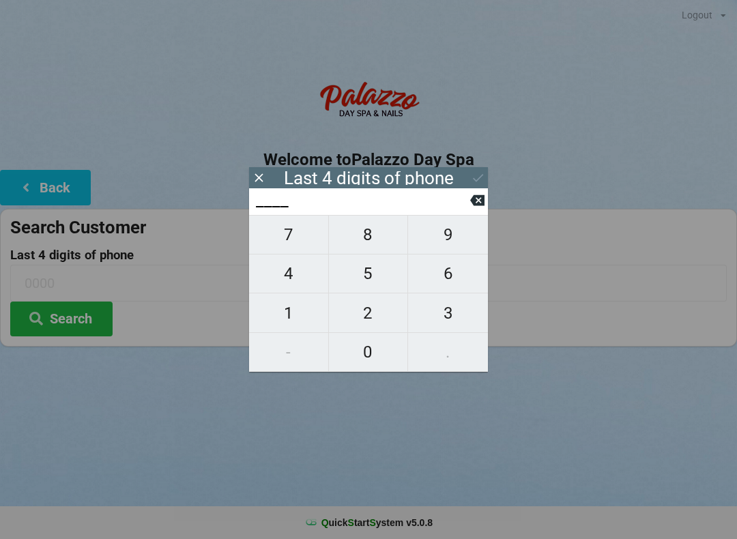
click at [474, 206] on icon at bounding box center [477, 200] width 14 height 11
click at [483, 206] on icon at bounding box center [477, 200] width 14 height 11
click at [480, 205] on icon at bounding box center [477, 200] width 14 height 11
click at [448, 312] on span "3" at bounding box center [448, 313] width 80 height 29
type input "3___"
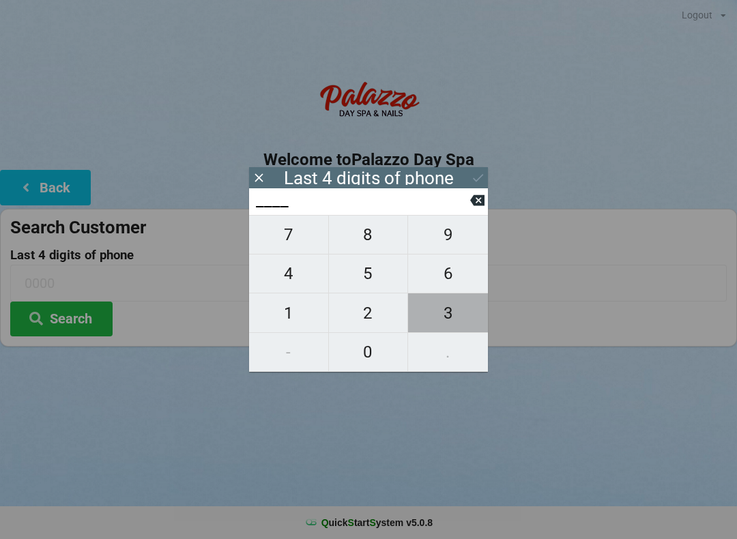
type input "3___"
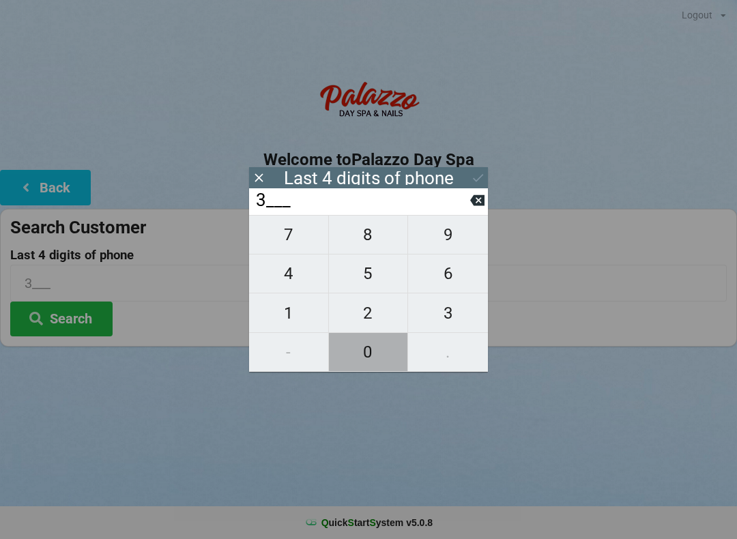
click at [372, 344] on span "0" at bounding box center [368, 352] width 79 height 29
type input "30__"
click at [476, 201] on icon at bounding box center [477, 200] width 14 height 11
type input "3___"
click at [291, 272] on span "4" at bounding box center [288, 273] width 79 height 29
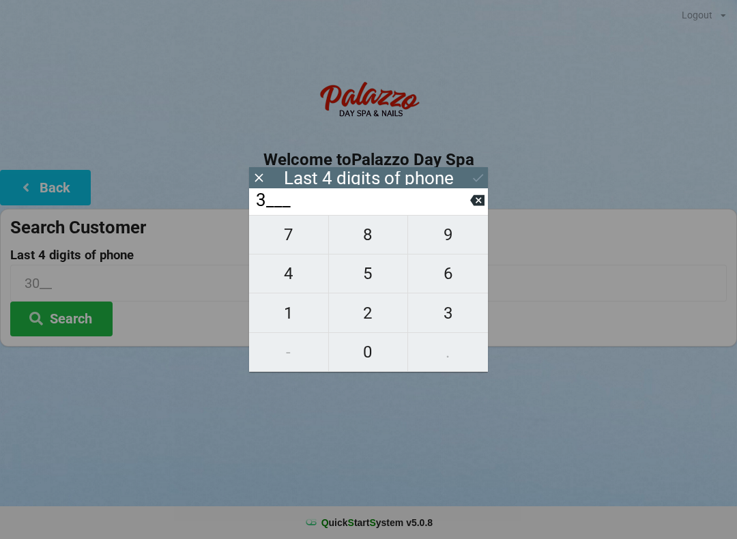
type input "34__"
click at [377, 349] on span "0" at bounding box center [368, 352] width 79 height 29
type input "340_"
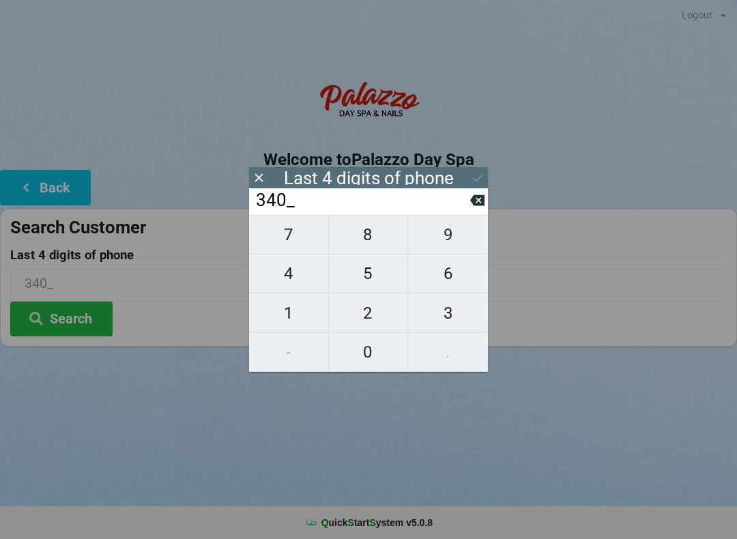
click at [364, 354] on span "0" at bounding box center [368, 352] width 79 height 29
type input "3400"
click at [73, 324] on button "Search" at bounding box center [61, 319] width 102 height 35
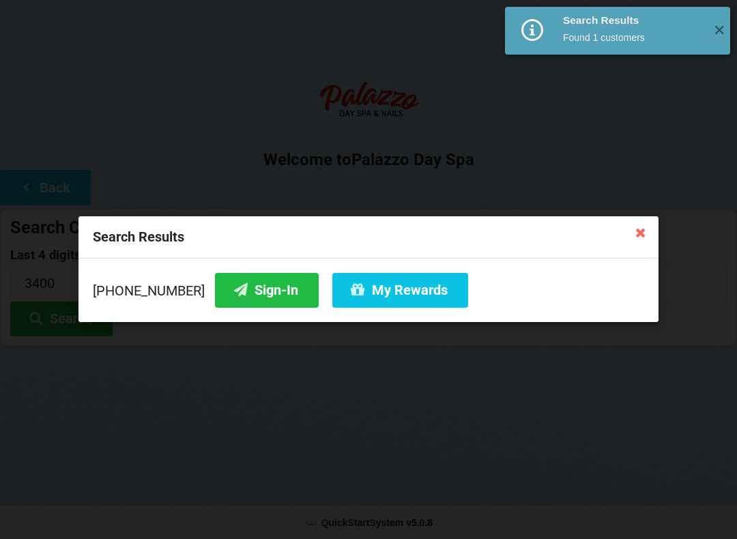
click at [244, 294] on button "Sign-In" at bounding box center [267, 290] width 104 height 35
